Goal: Transaction & Acquisition: Purchase product/service

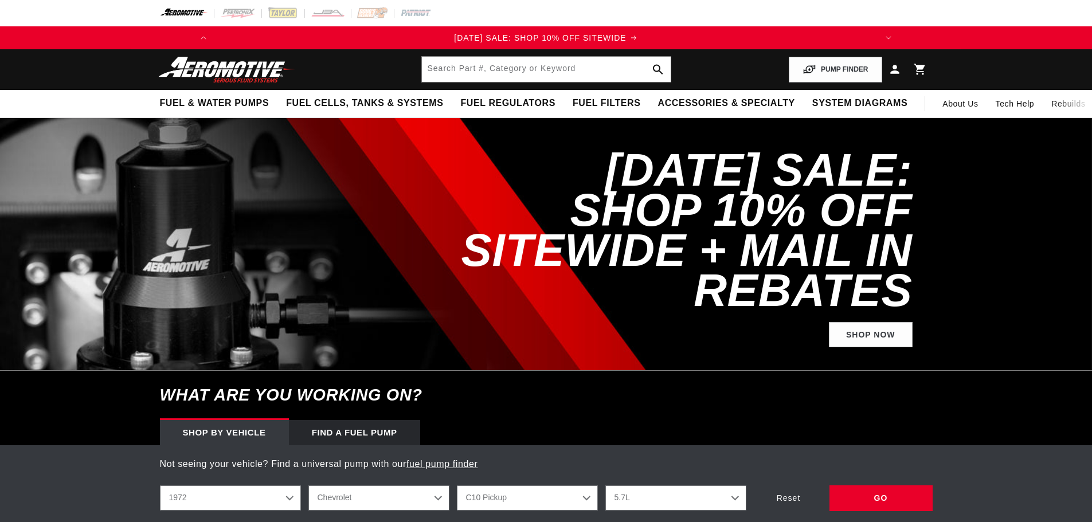
select select "1972"
select select "Chevrolet"
select select "5.7L"
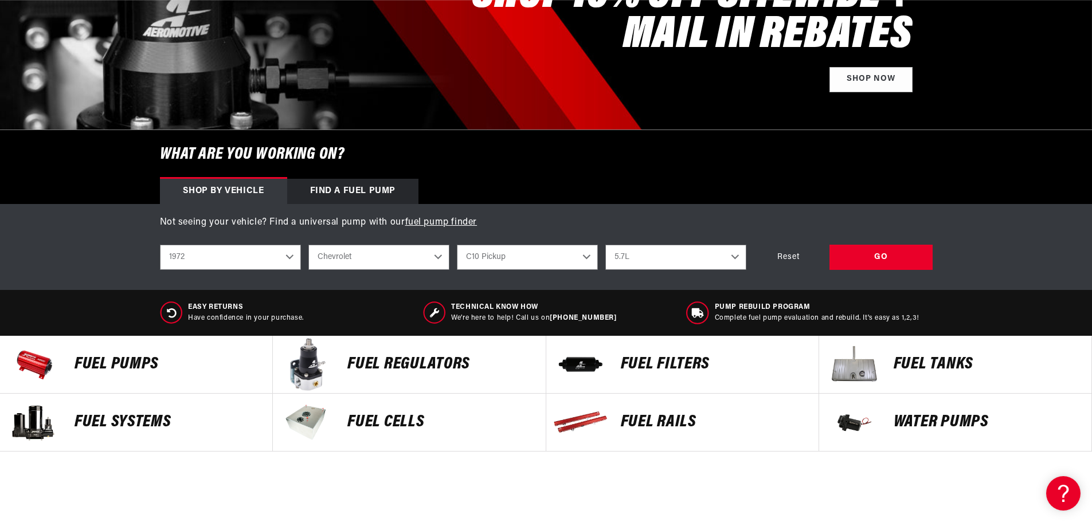
scroll to position [0, 650]
click at [929, 356] on p "Fuel Tanks" at bounding box center [987, 364] width 186 height 17
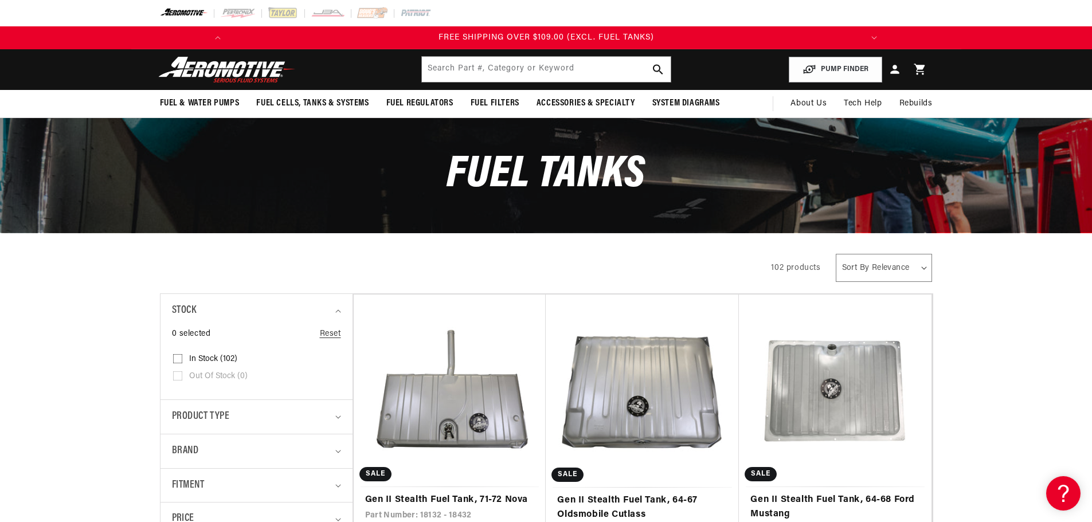
scroll to position [0, 1197]
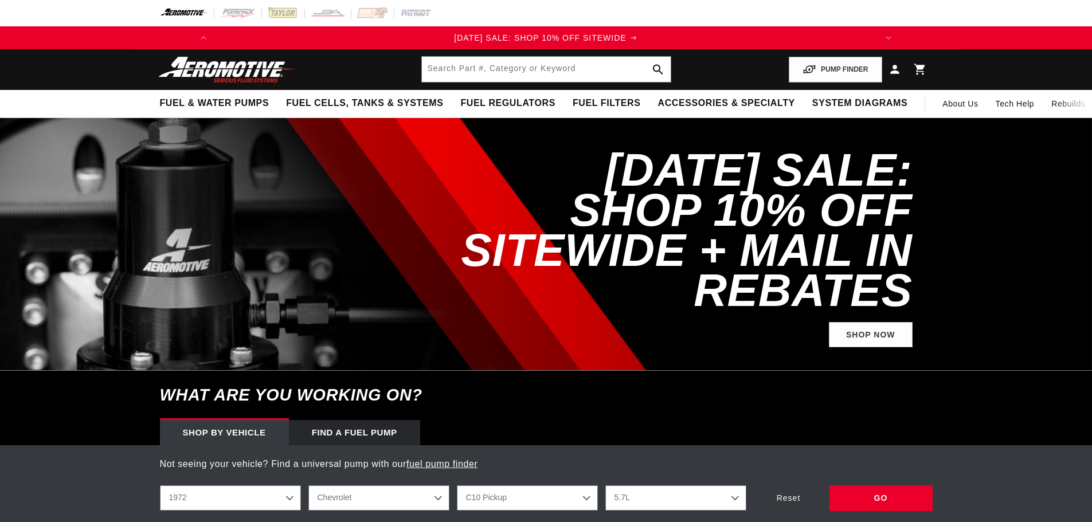
select select "1972"
select select "Chevrolet"
select select "5.7L"
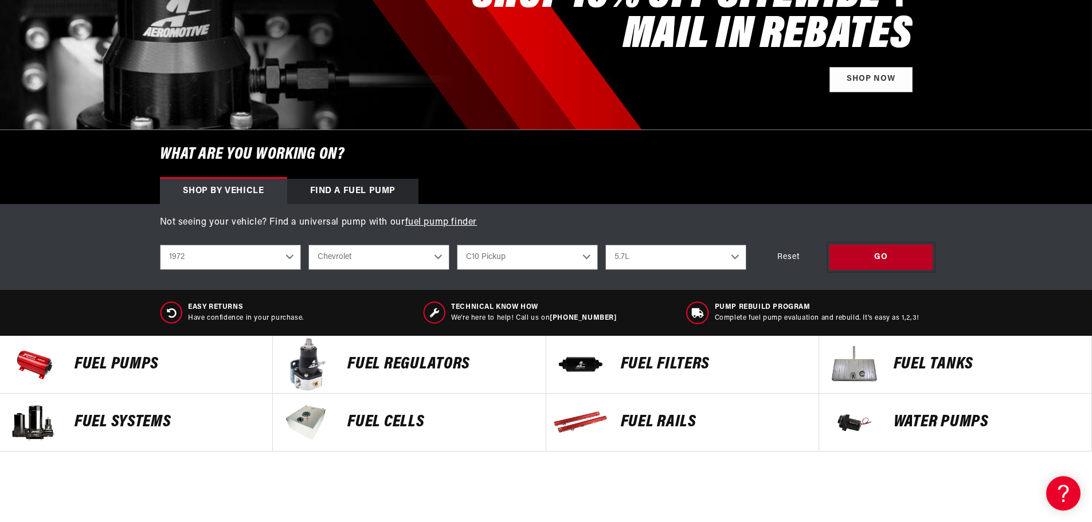
click at [884, 255] on div "GO" at bounding box center [881, 258] width 103 height 26
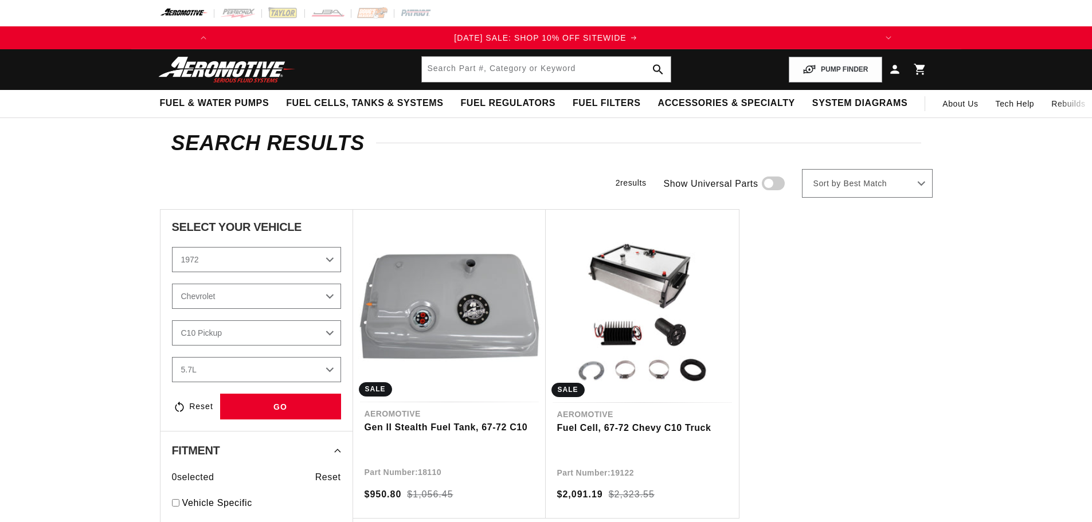
select select "1972"
select select "Chevrolet"
select select "5.7L"
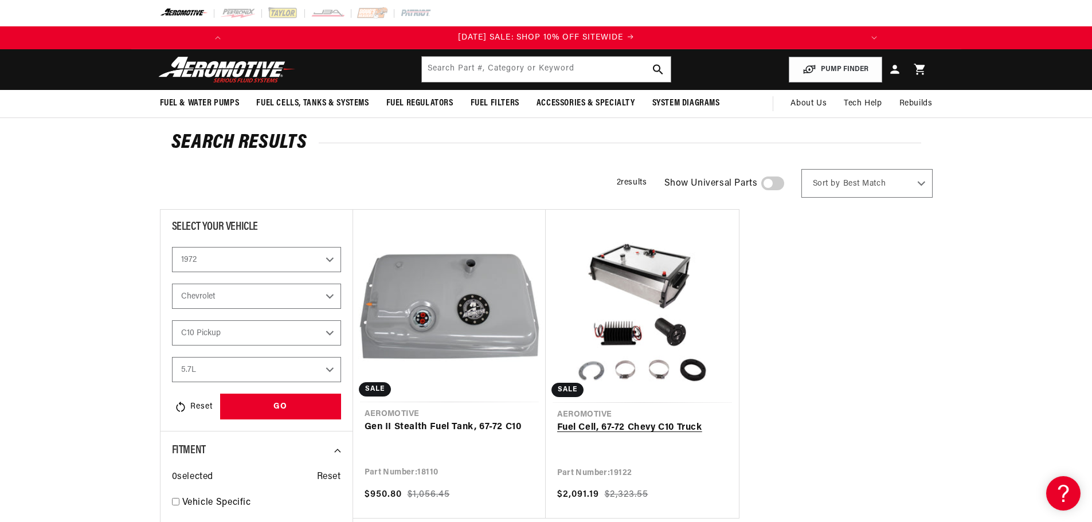
click at [636, 421] on link "Fuel Cell, 67-72 Chevy C10 Truck" at bounding box center [642, 428] width 170 height 15
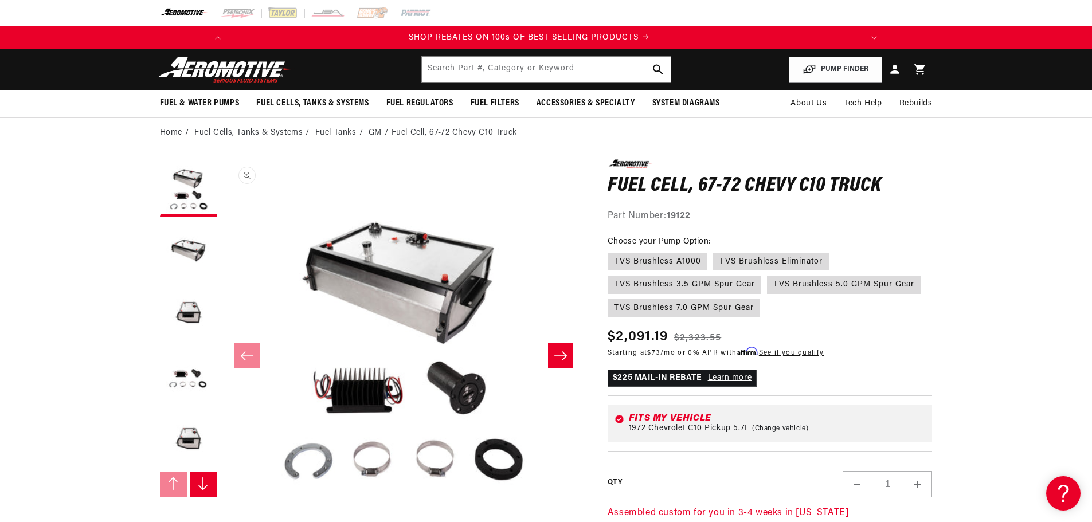
scroll to position [1, 0]
drag, startPoint x: 581, startPoint y: 359, endPoint x: 579, endPoint y: 377, distance: 18.0
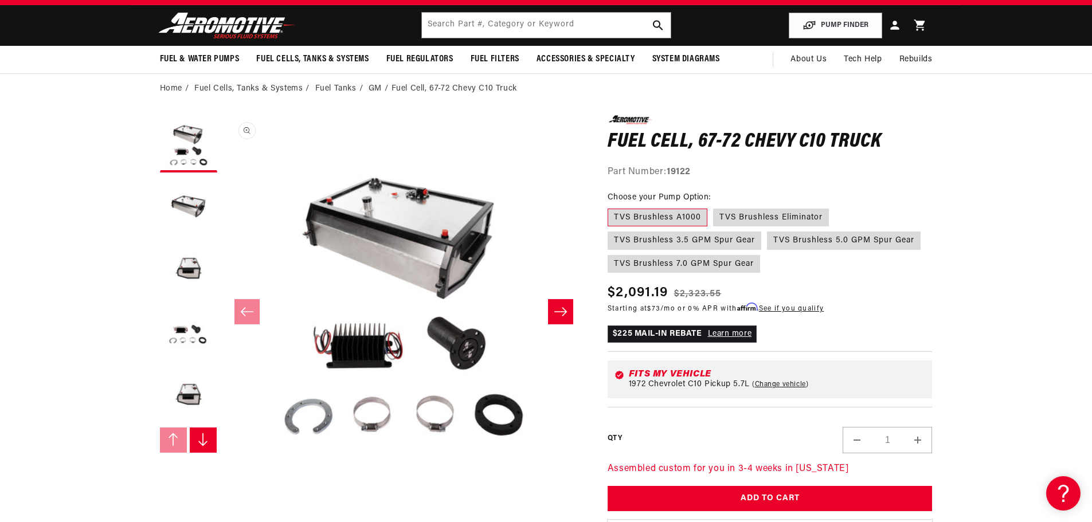
scroll to position [57, 0]
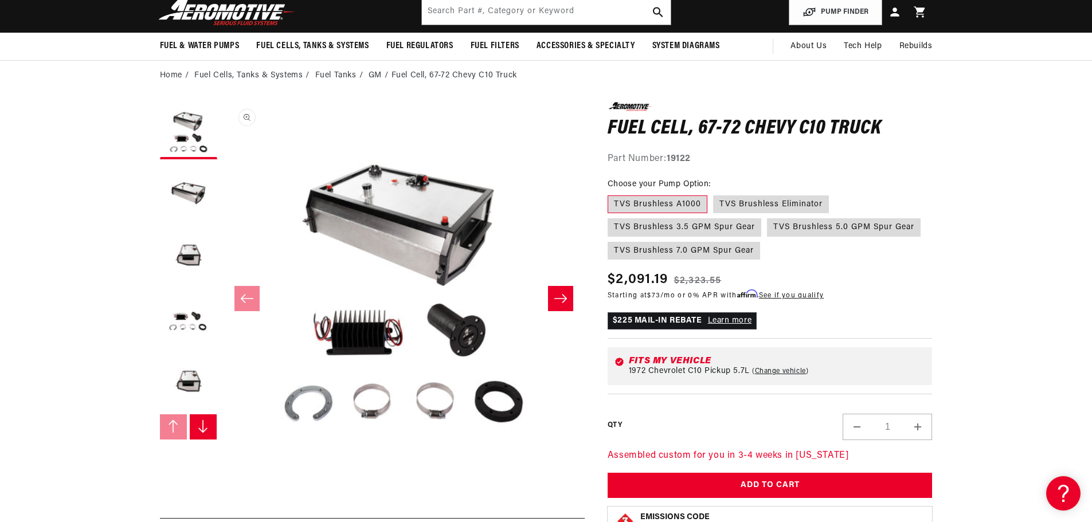
drag, startPoint x: 579, startPoint y: 377, endPoint x: 548, endPoint y: 380, distance: 31.2
click at [223, 464] on button "Open media 1 in modal" at bounding box center [223, 464] width 0 height 0
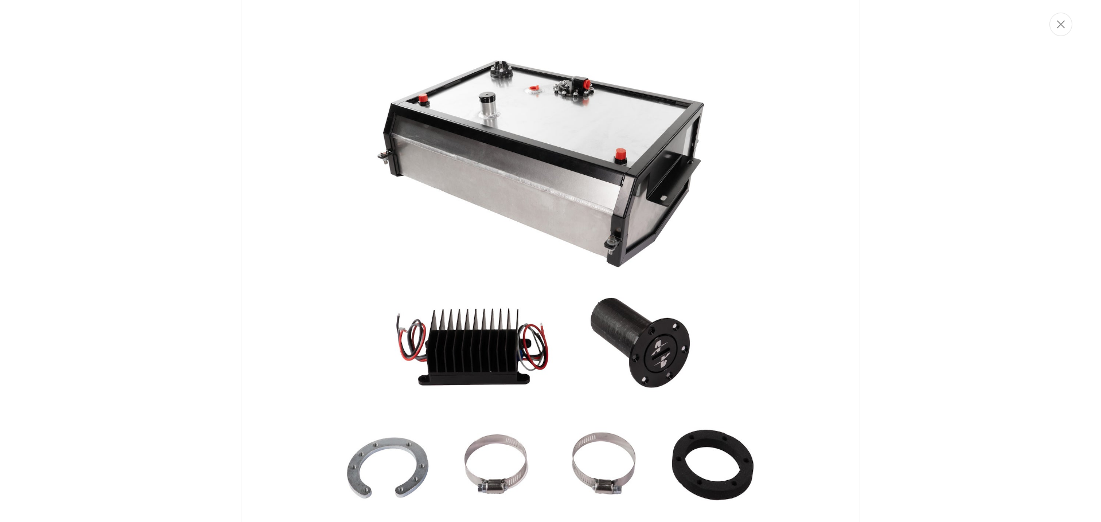
scroll to position [0, 72]
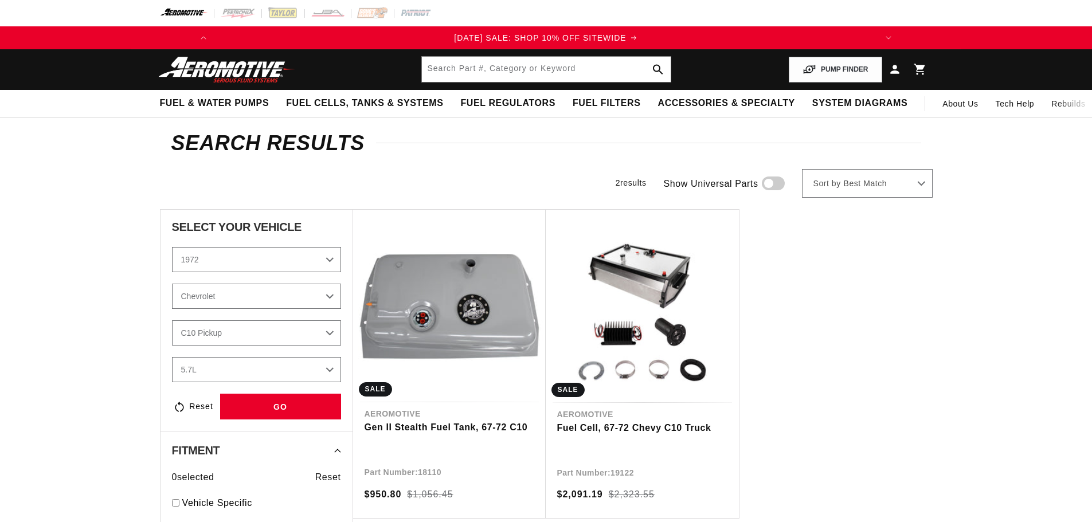
select select "1972"
select select "Chevrolet"
select select "5.7L"
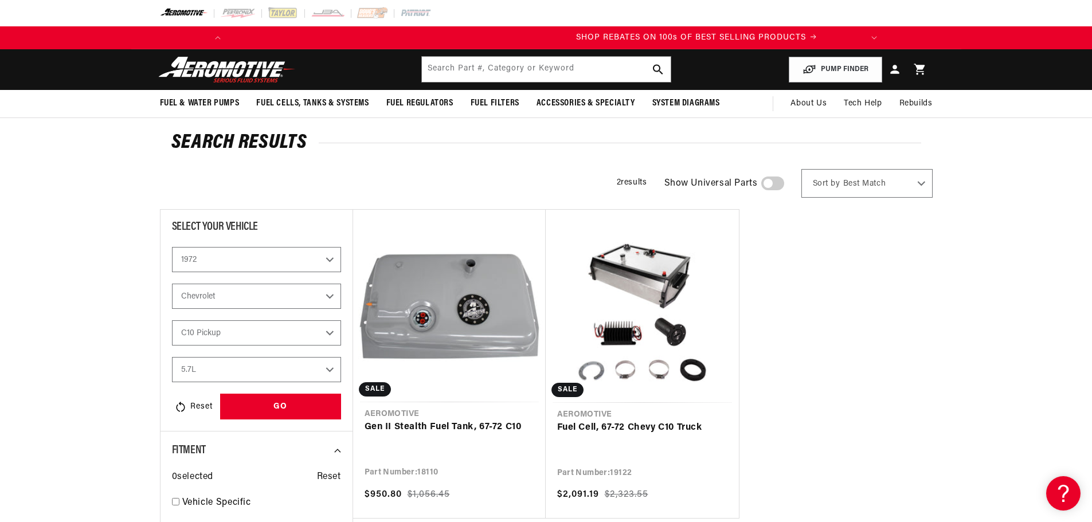
scroll to position [0, 598]
